Goal: Information Seeking & Learning: Understand process/instructions

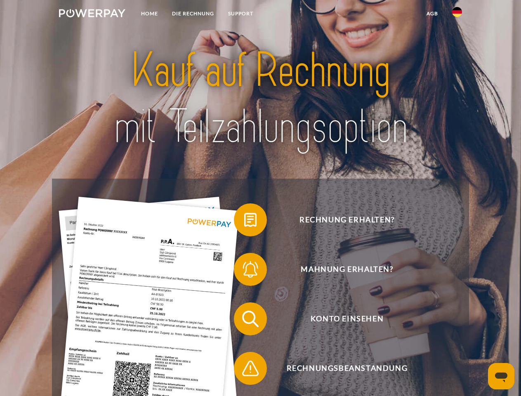
click at [92, 14] on img at bounding box center [92, 13] width 66 height 8
click at [457, 14] on img at bounding box center [457, 12] width 10 height 10
click at [432, 14] on link "agb" at bounding box center [432, 13] width 26 height 15
click at [244, 221] on span at bounding box center [237, 219] width 41 height 41
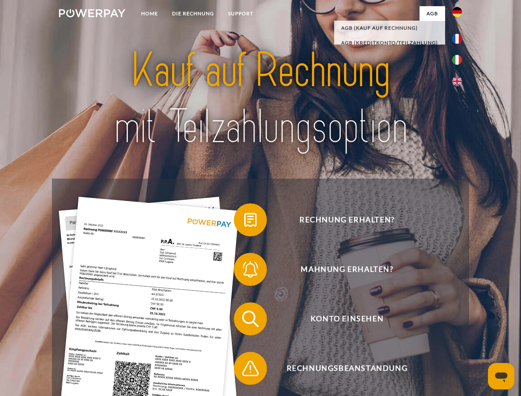
click at [244, 271] on span at bounding box center [237, 269] width 41 height 41
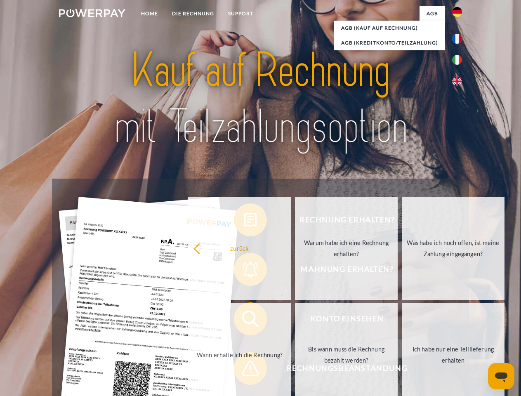
click at [295, 320] on link "Bis wann muss die Rechnung bezahlt werden?" at bounding box center [346, 354] width 103 height 103
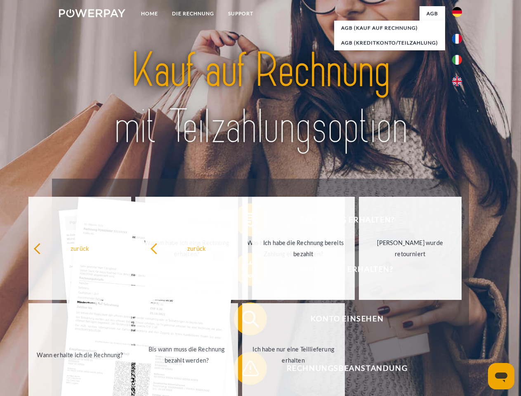
click at [244, 370] on span at bounding box center [237, 368] width 41 height 41
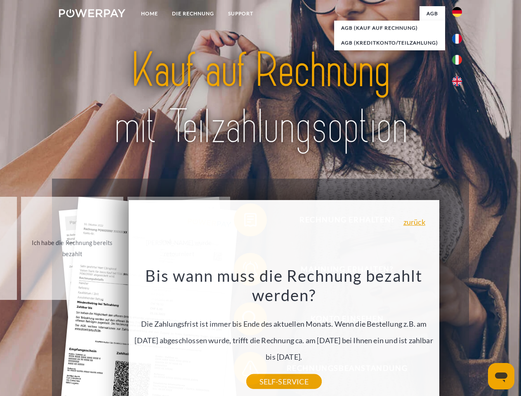
click at [501, 376] on icon "Messaging-Fenster öffnen" at bounding box center [501, 377] width 12 height 10
